Goal: Check status: Check status

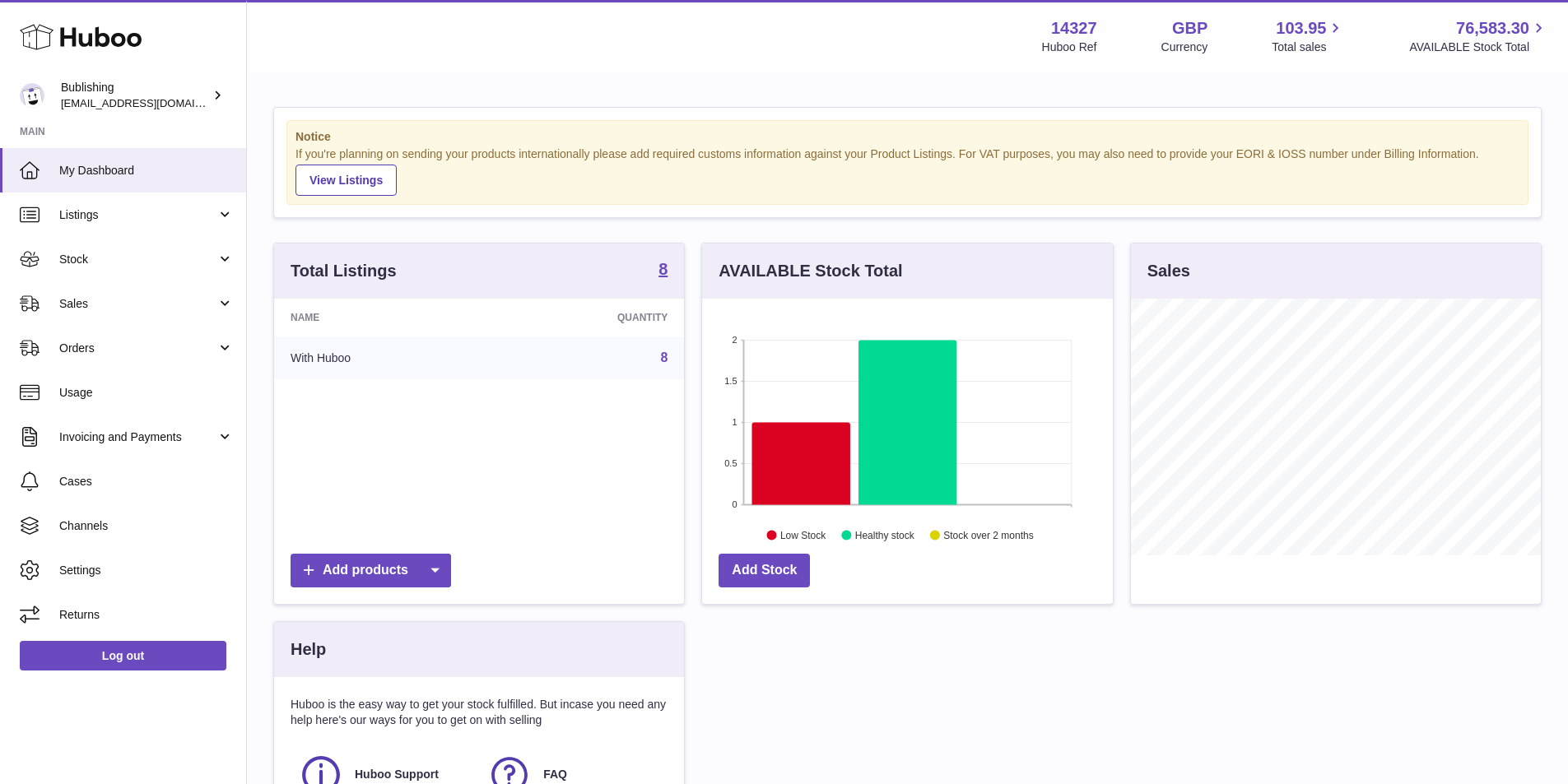
scroll to position [257, 411]
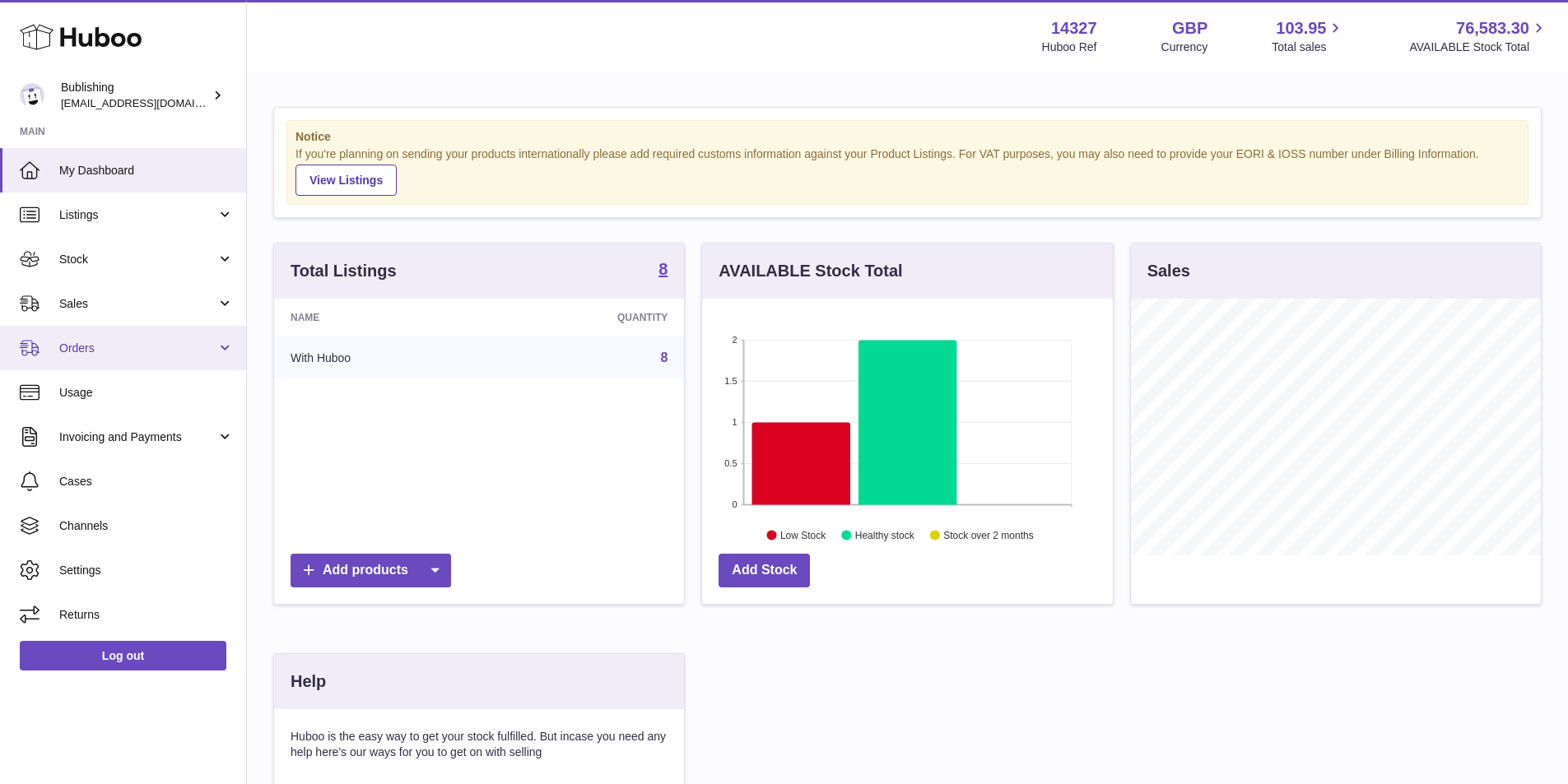
click at [181, 347] on span "Orders" at bounding box center [138, 348] width 157 height 16
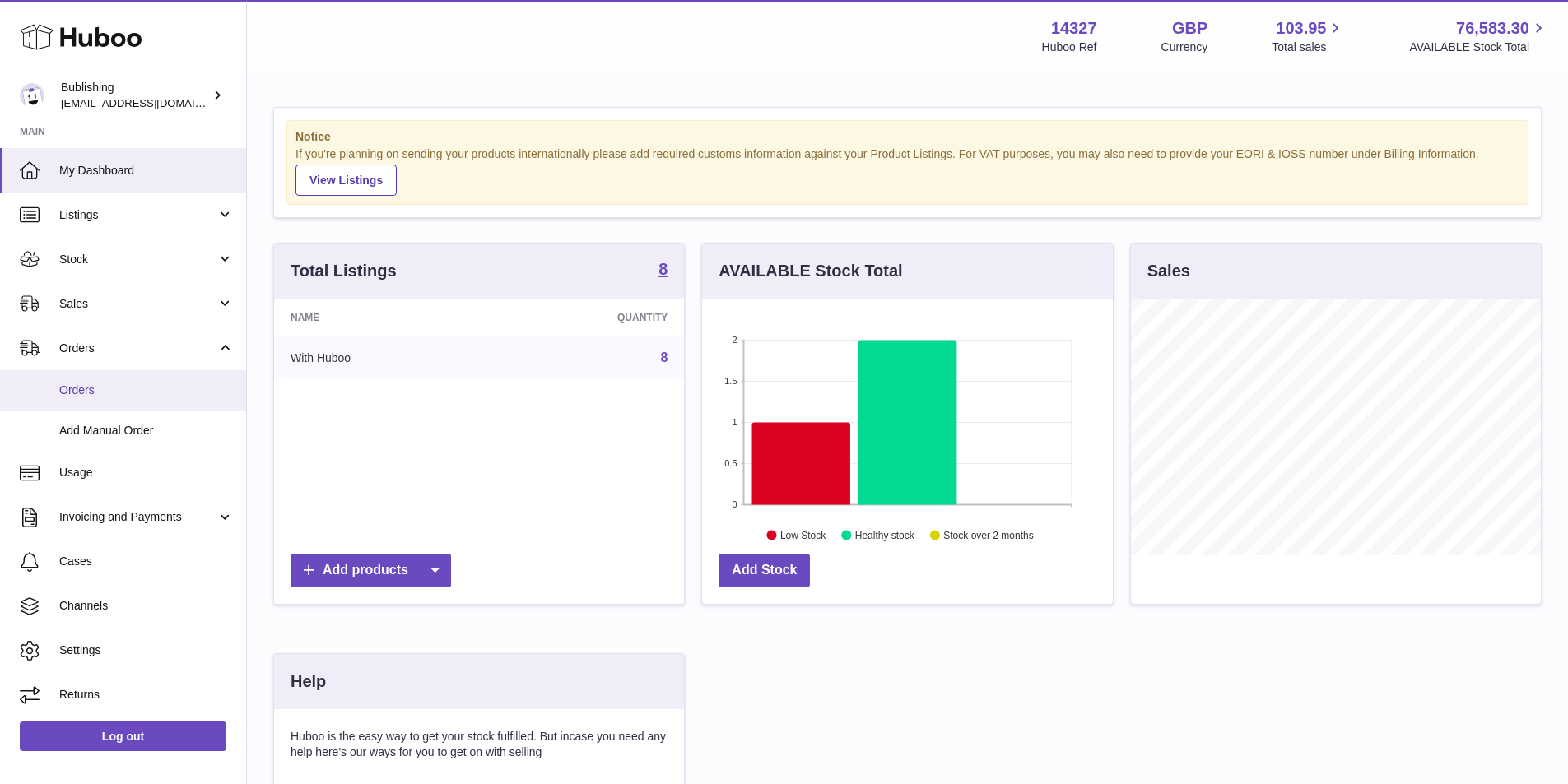
click at [140, 380] on link "Orders" at bounding box center [123, 390] width 246 height 41
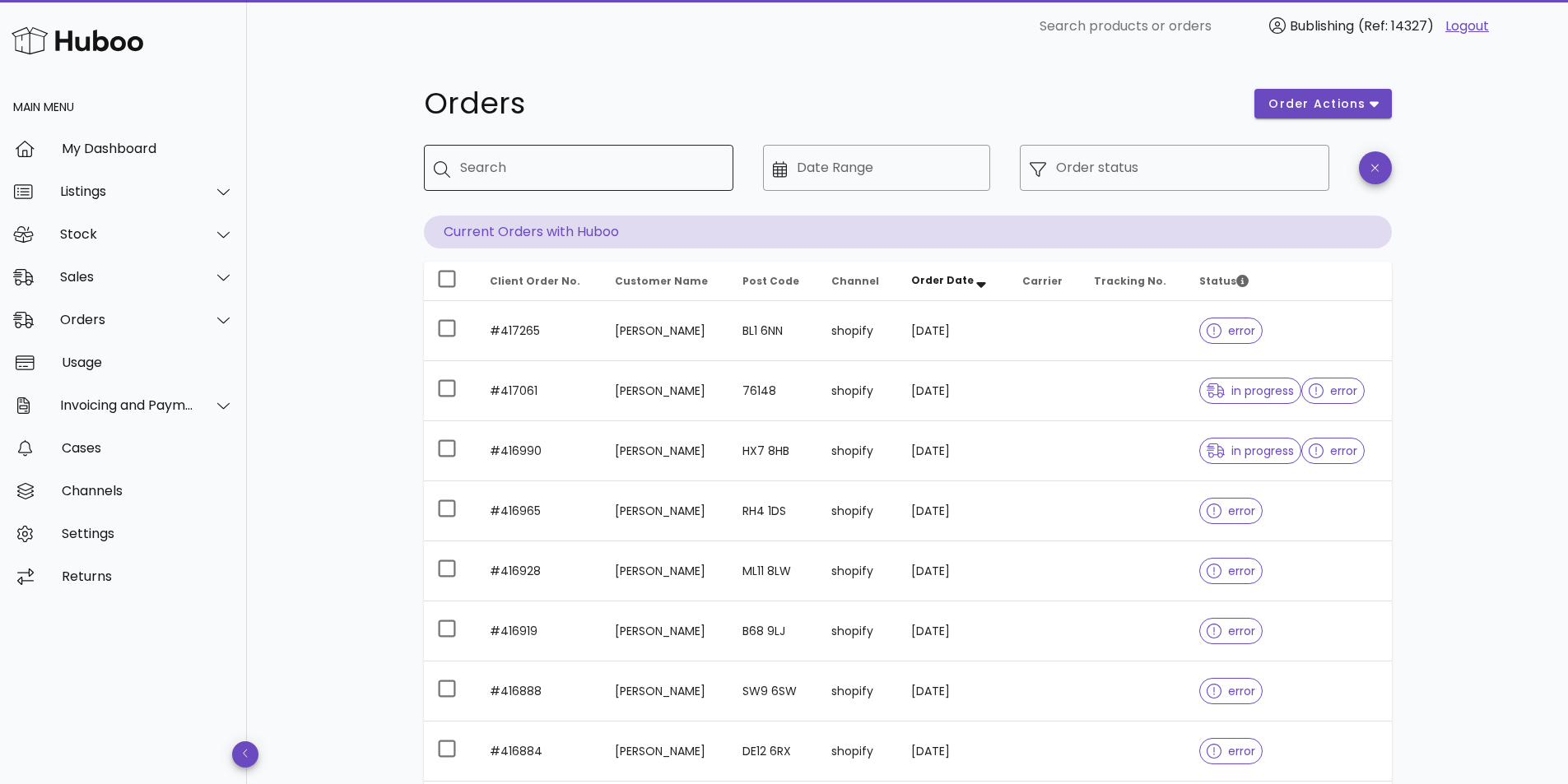
click at [542, 175] on input "Search" at bounding box center [590, 168] width 260 height 26
click at [441, 282] on div at bounding box center [447, 279] width 28 height 28
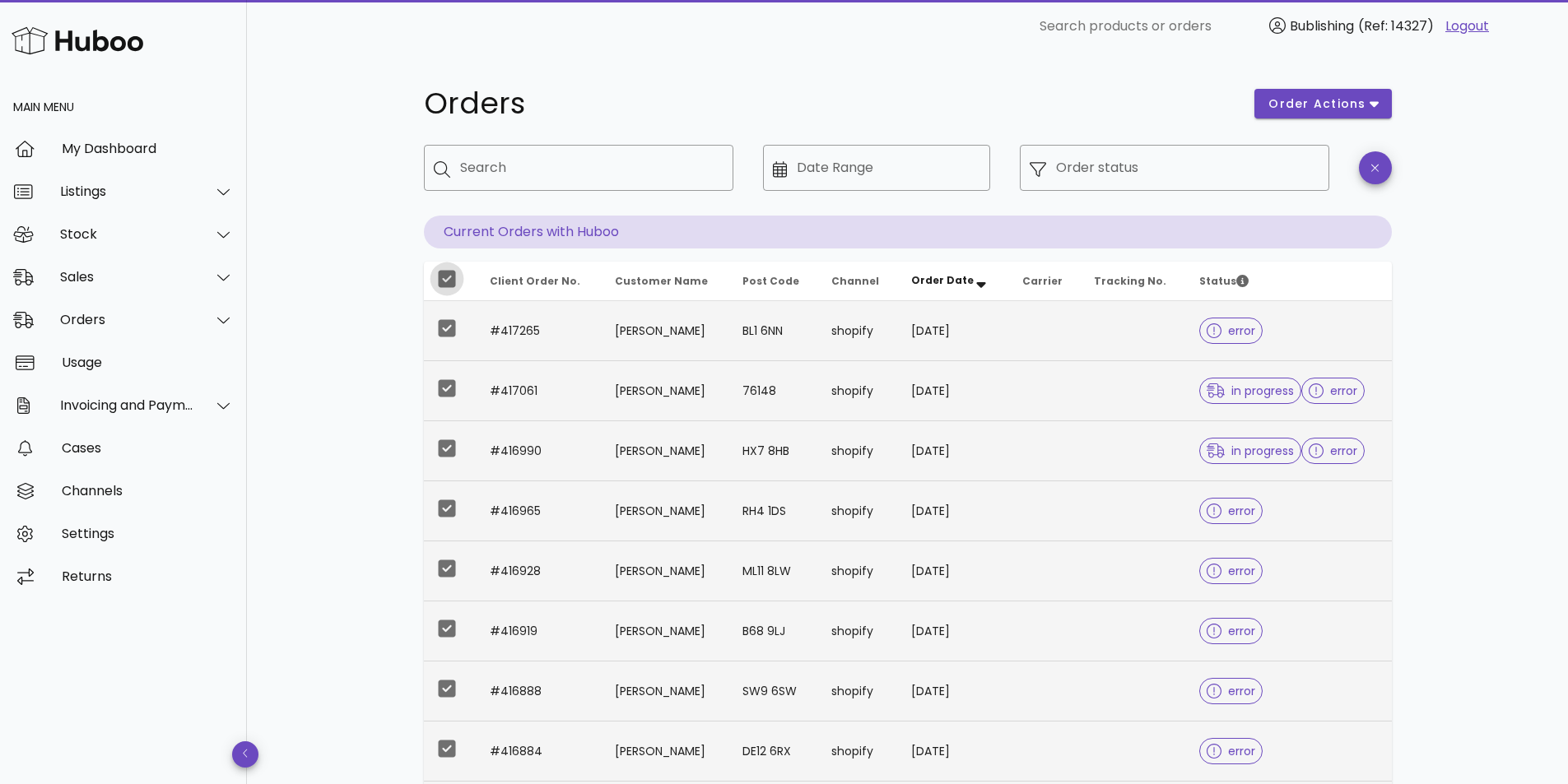
click at [452, 273] on div at bounding box center [447, 279] width 28 height 28
